Goal: Task Accomplishment & Management: Use online tool/utility

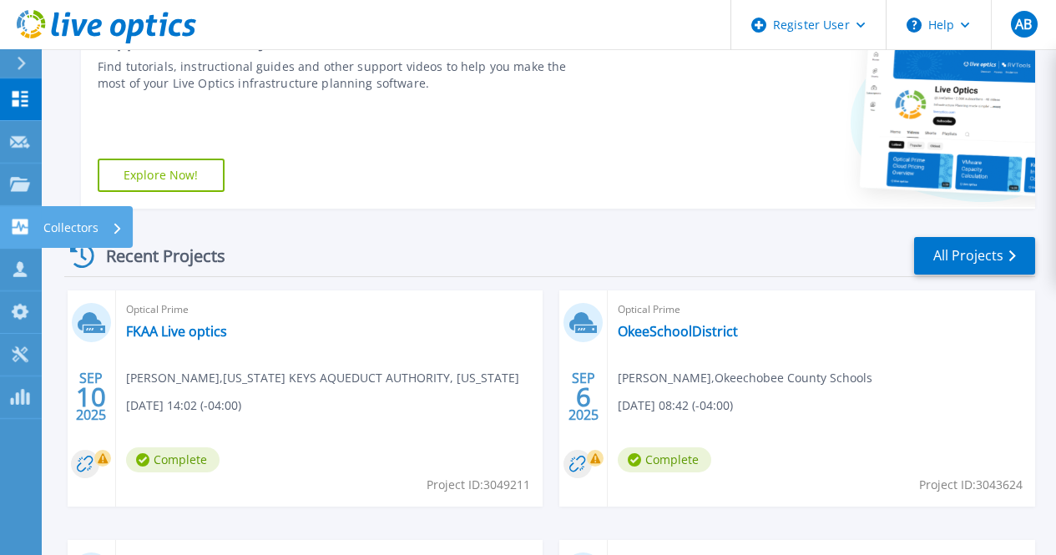
scroll to position [313, 0]
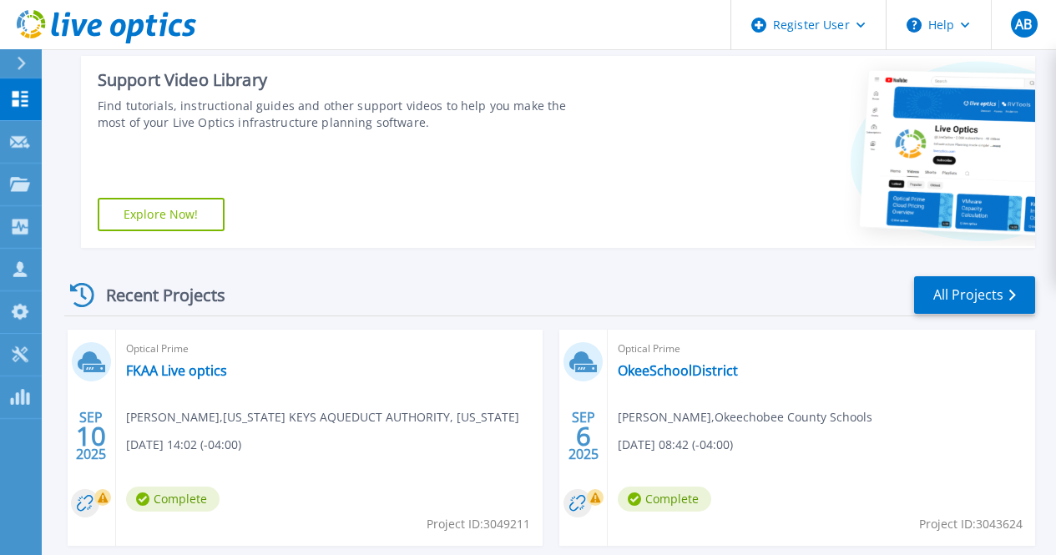
click at [14, 66] on button at bounding box center [21, 63] width 42 height 29
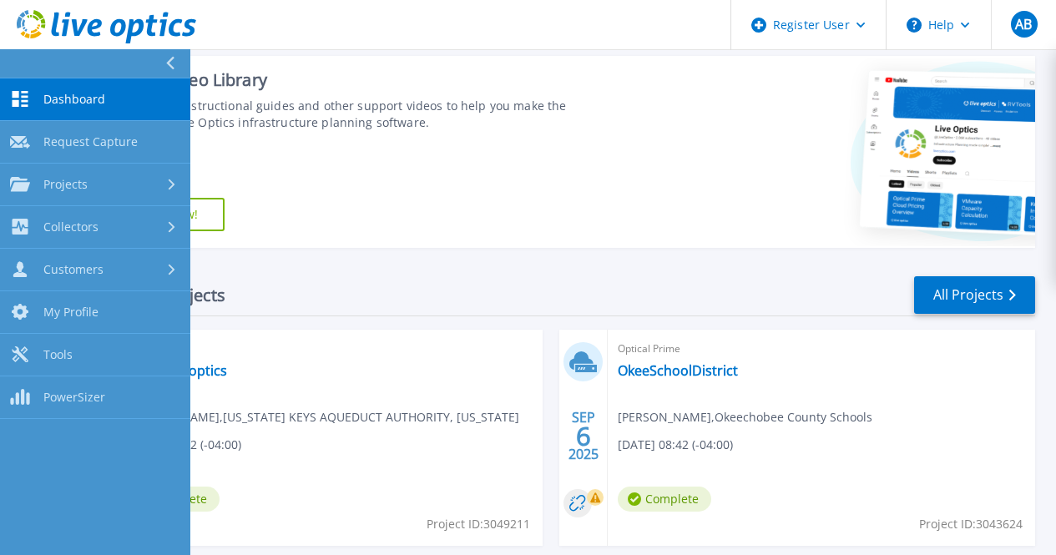
click at [88, 95] on span "Dashboard" at bounding box center [74, 99] width 62 height 15
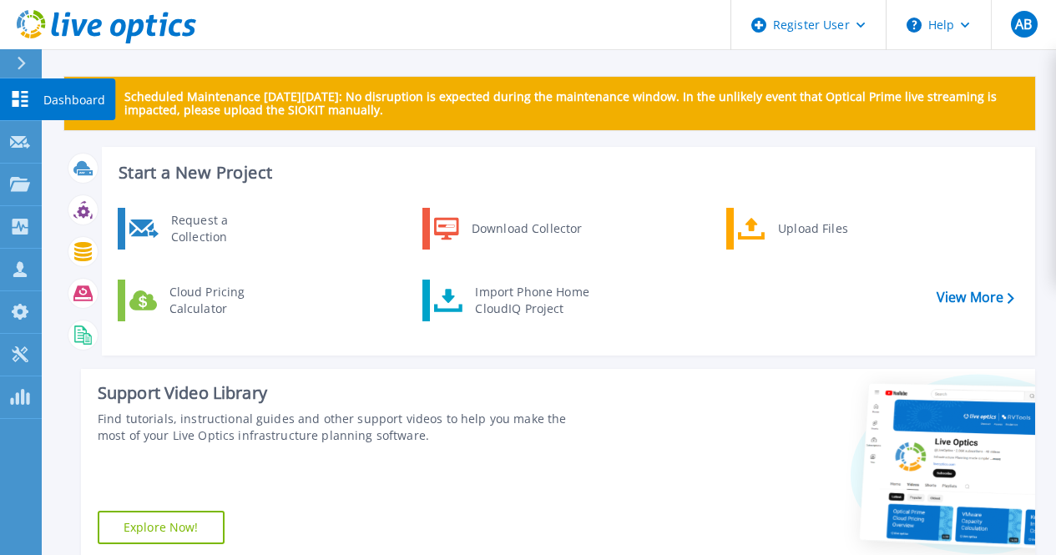
click at [40, 93] on link "Dashboard Dashboard" at bounding box center [21, 99] width 42 height 43
click at [18, 60] on icon at bounding box center [21, 63] width 9 height 13
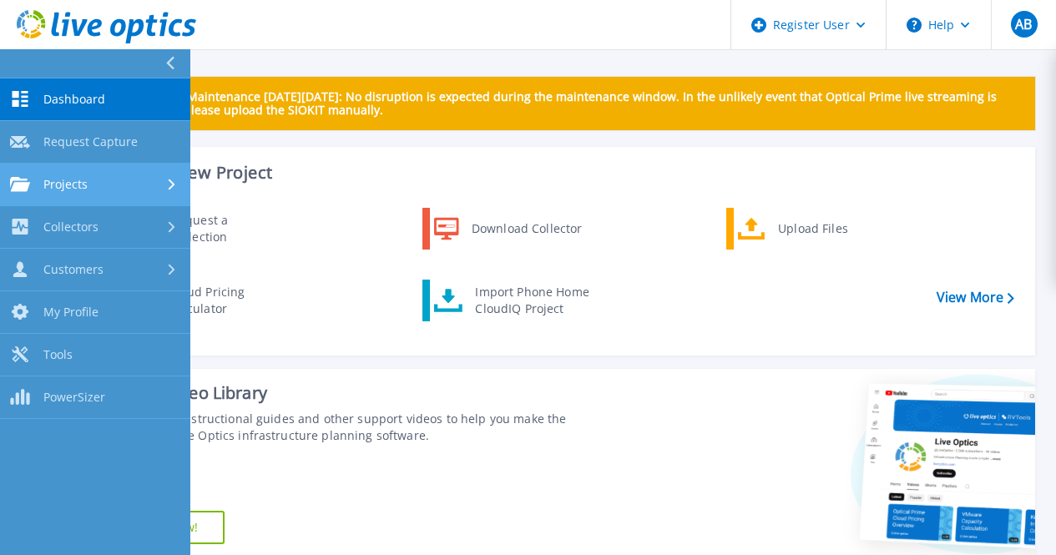
click at [100, 199] on link "Projects Projects" at bounding box center [95, 185] width 190 height 43
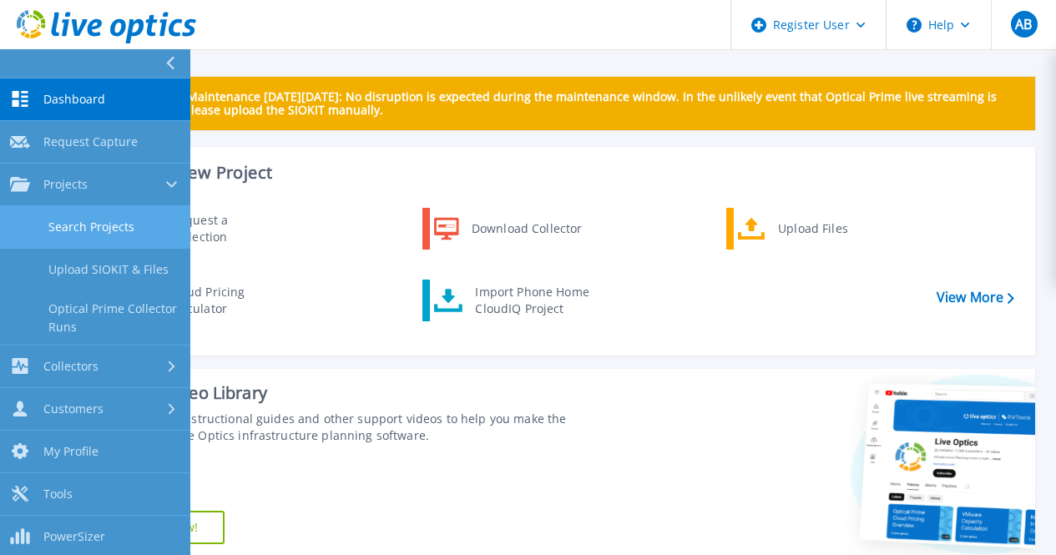
click at [131, 228] on link "Search Projects" at bounding box center [95, 227] width 190 height 43
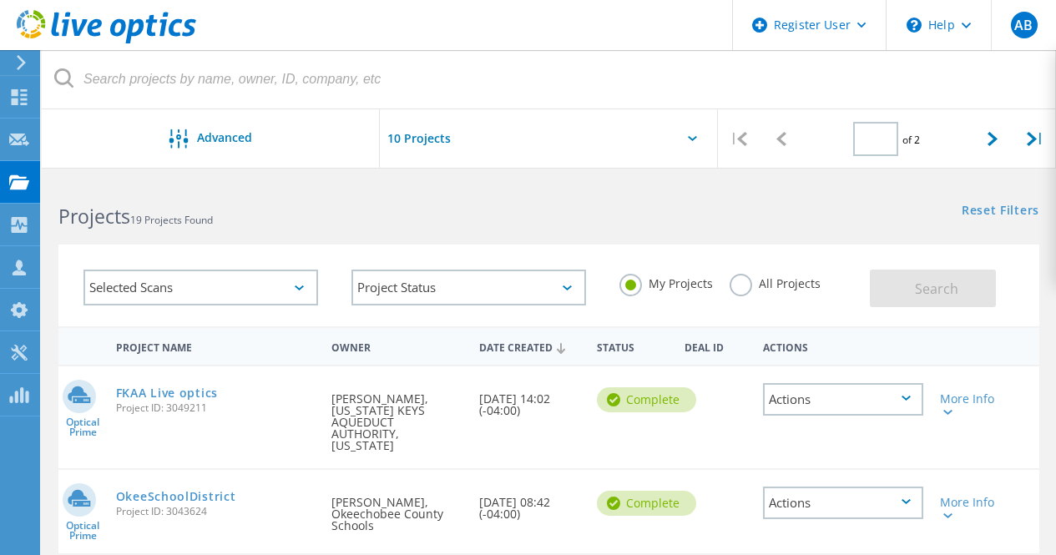
type input "1"
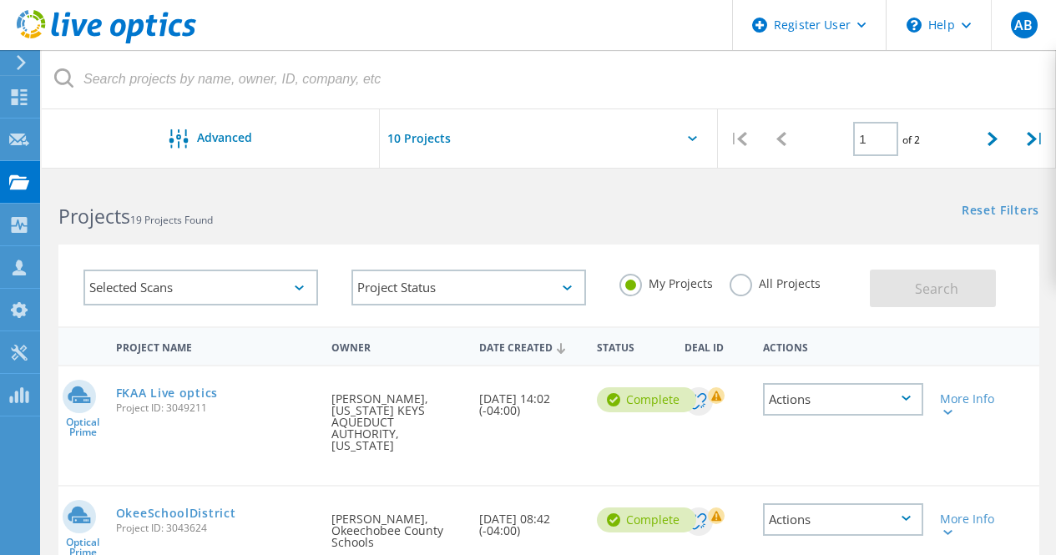
click at [744, 285] on label "All Projects" at bounding box center [774, 282] width 91 height 16
click at [0, 0] on input "All Projects" at bounding box center [0, 0] width 0 height 0
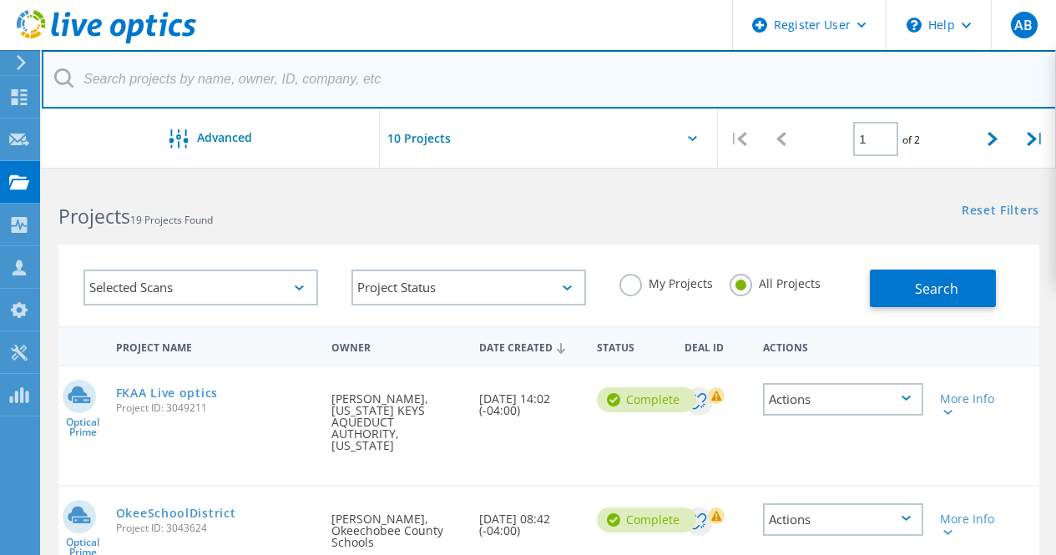
click at [277, 83] on input "text" at bounding box center [549, 79] width 1015 height 58
paste input "fghaffar@ctsengines.com"
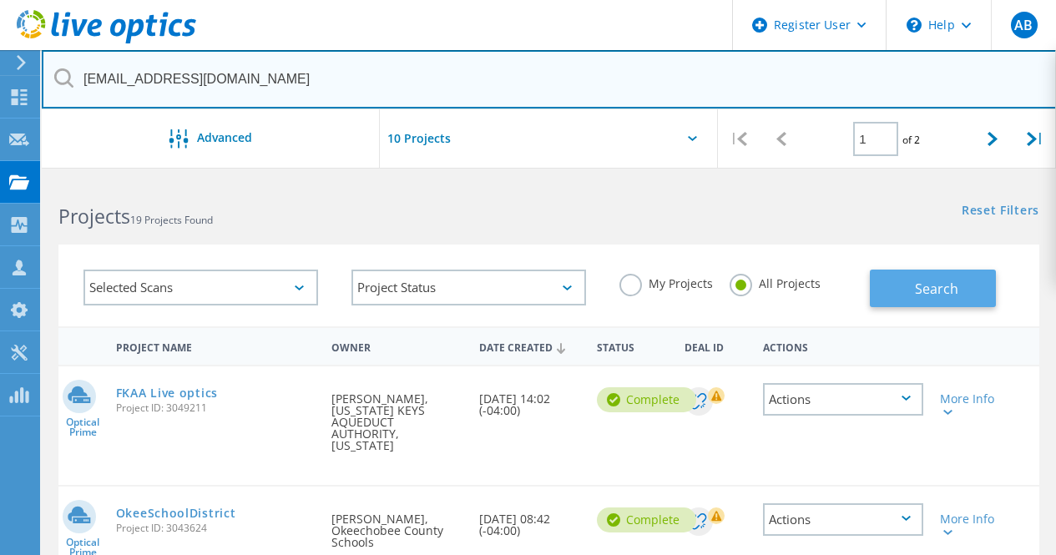
type input "fghaffar@ctsengines.com"
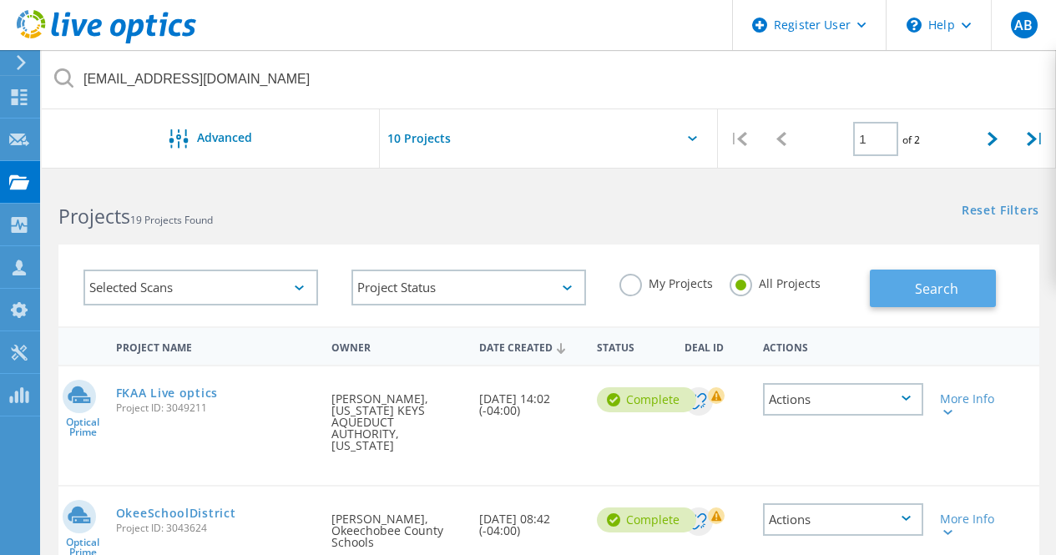
click at [936, 288] on span "Search" at bounding box center [936, 289] width 43 height 18
